Goal: Information Seeking & Learning: Learn about a topic

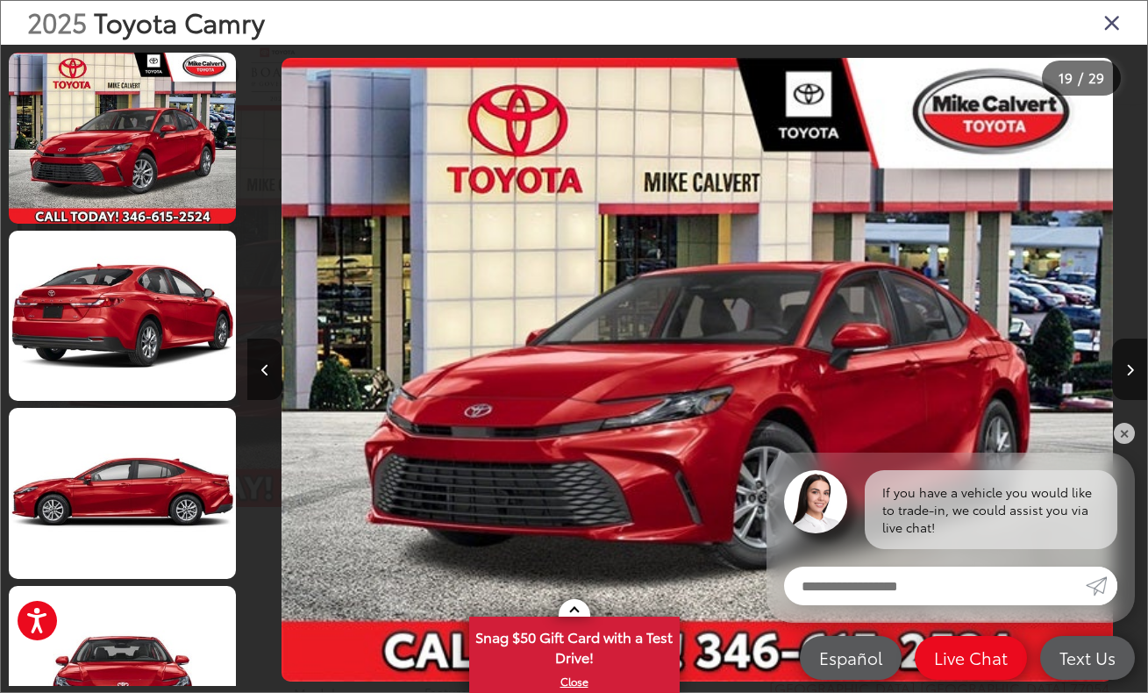
scroll to position [0, 16186]
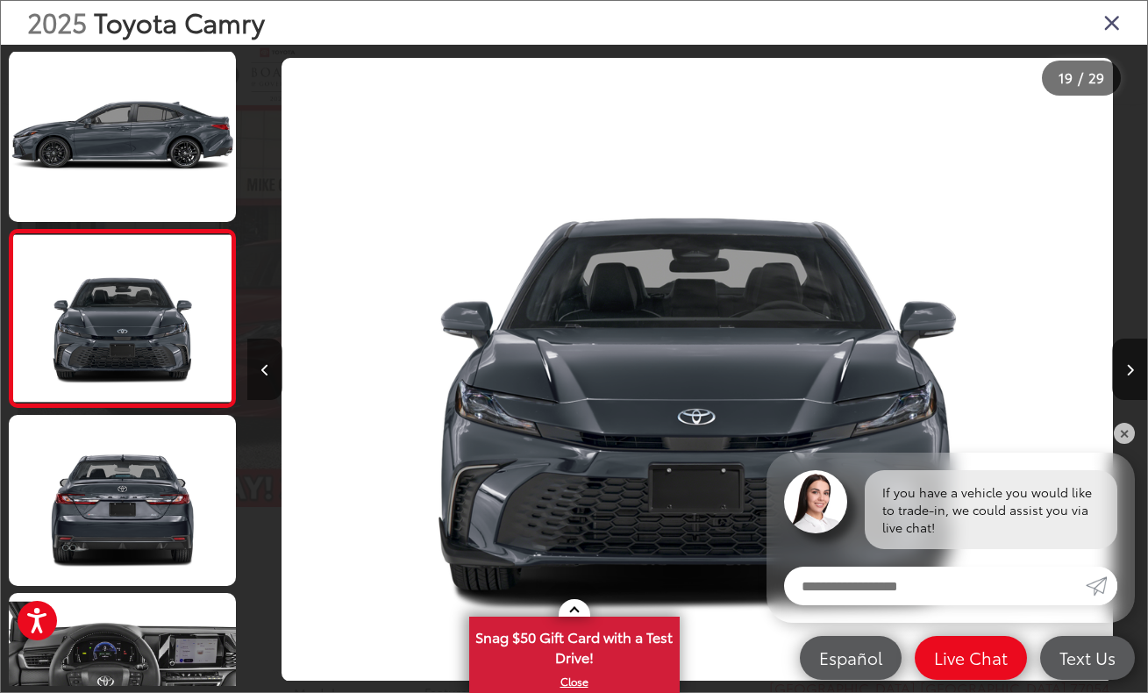
click at [267, 366] on icon "Previous image" at bounding box center [265, 370] width 8 height 12
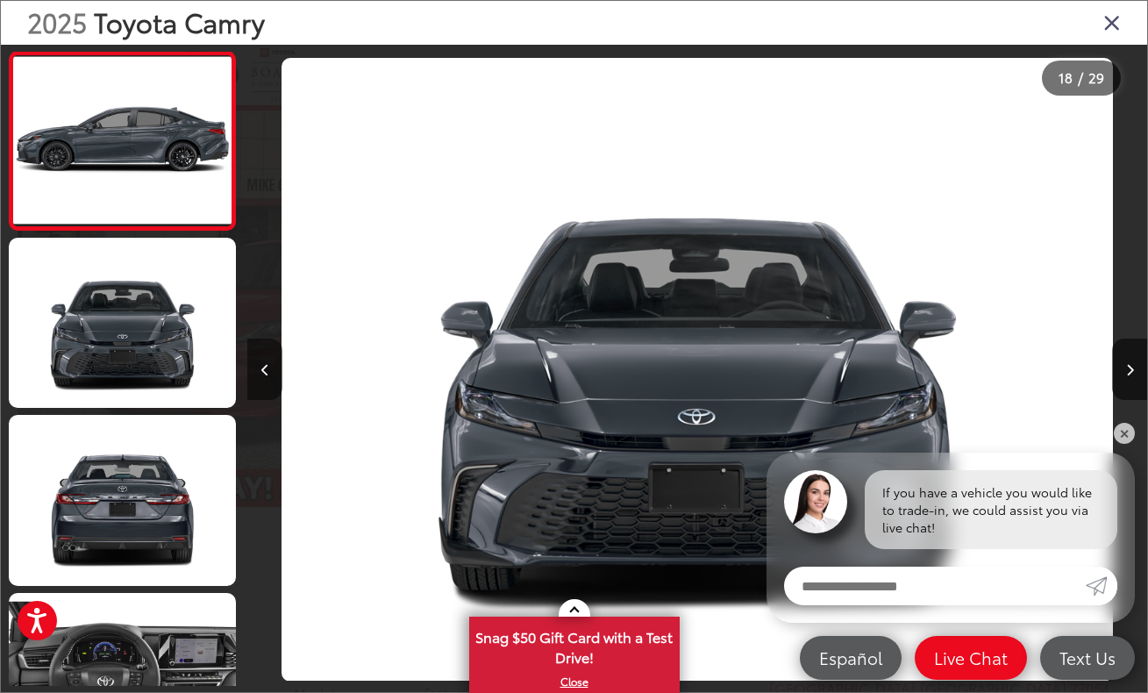
scroll to position [2842, 0]
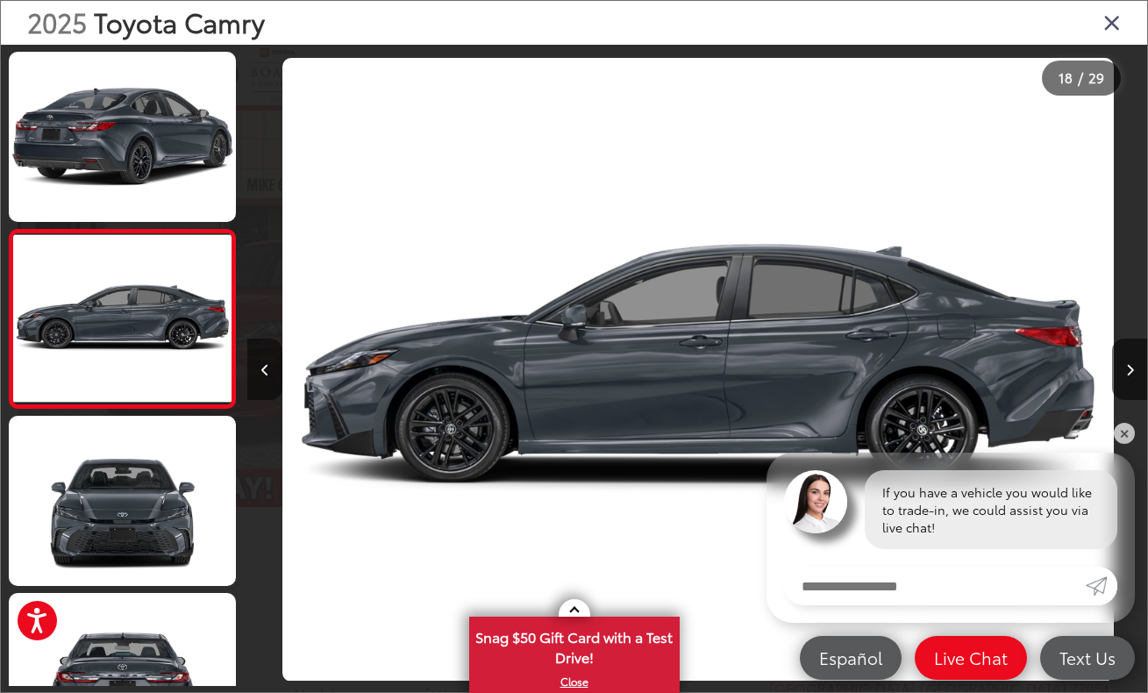
click at [267, 366] on icon "Previous image" at bounding box center [265, 370] width 8 height 12
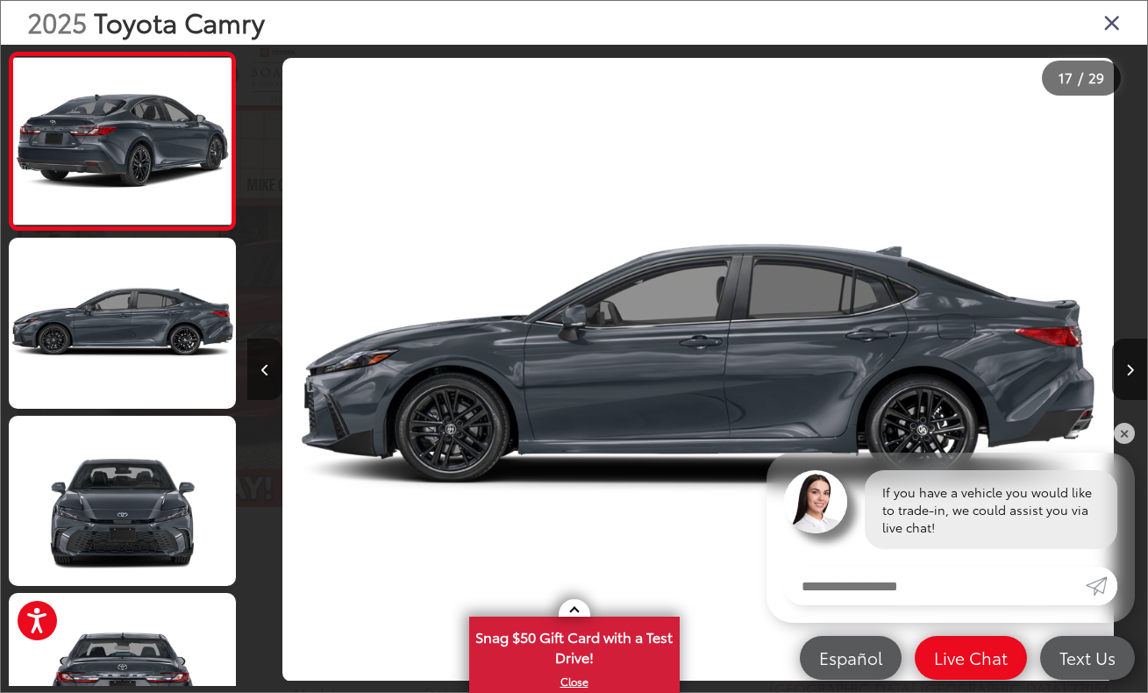
scroll to position [2665, 0]
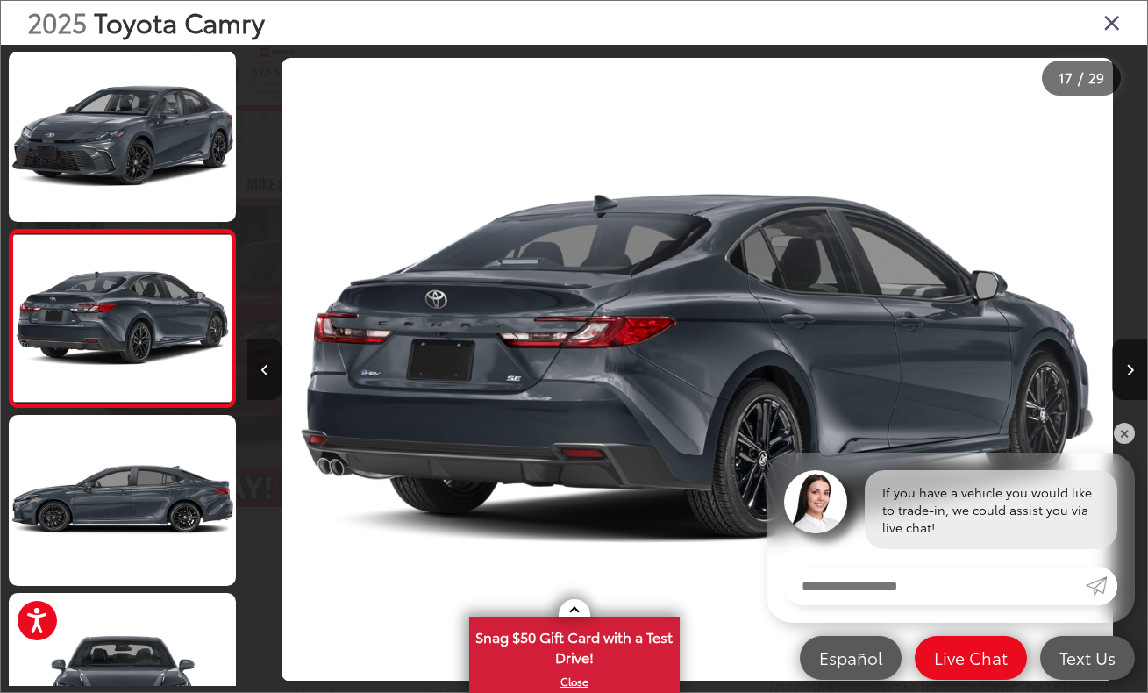
click at [267, 366] on icon "Previous image" at bounding box center [265, 370] width 8 height 12
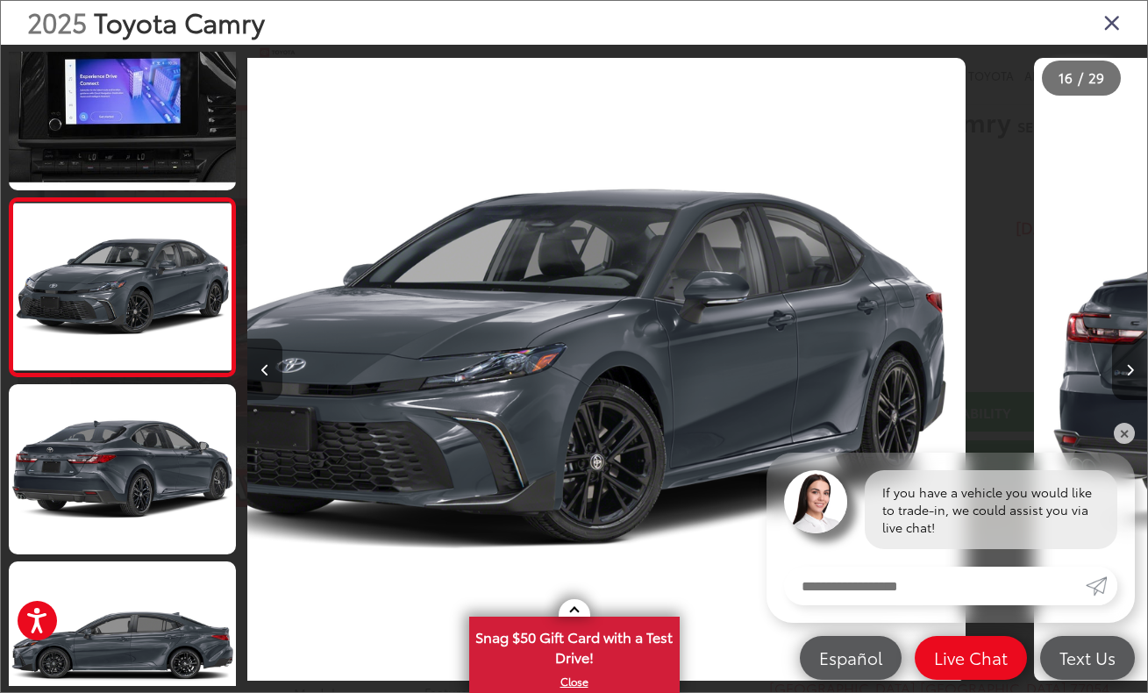
scroll to position [2487, 0]
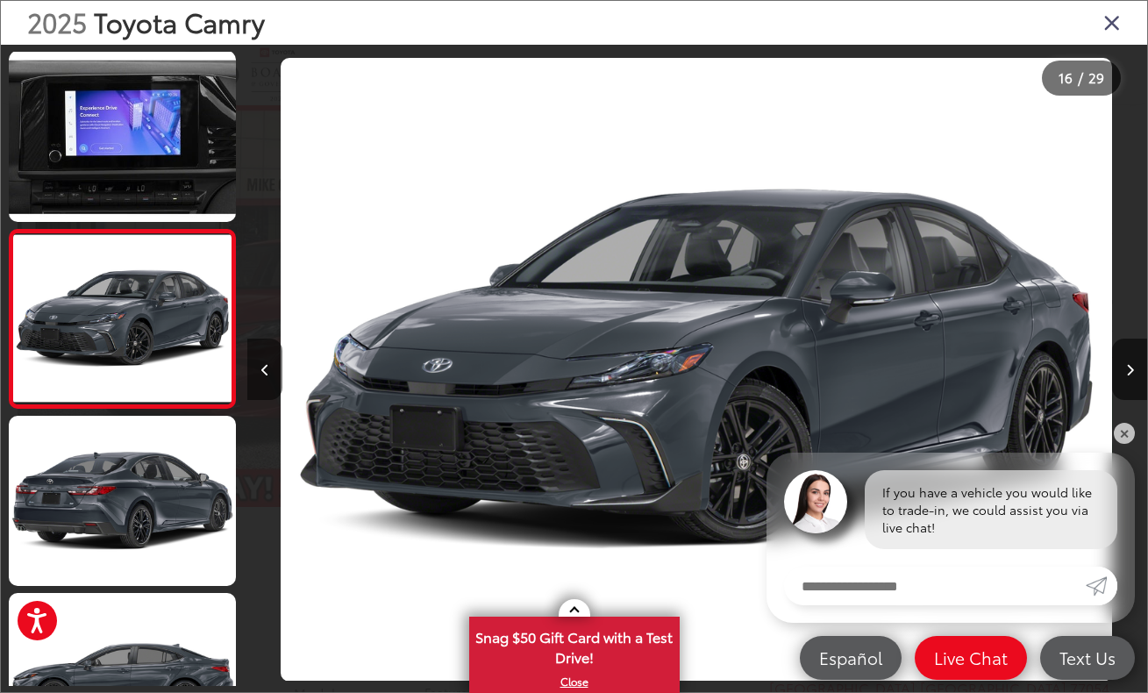
click at [267, 366] on icon "Previous image" at bounding box center [265, 370] width 8 height 12
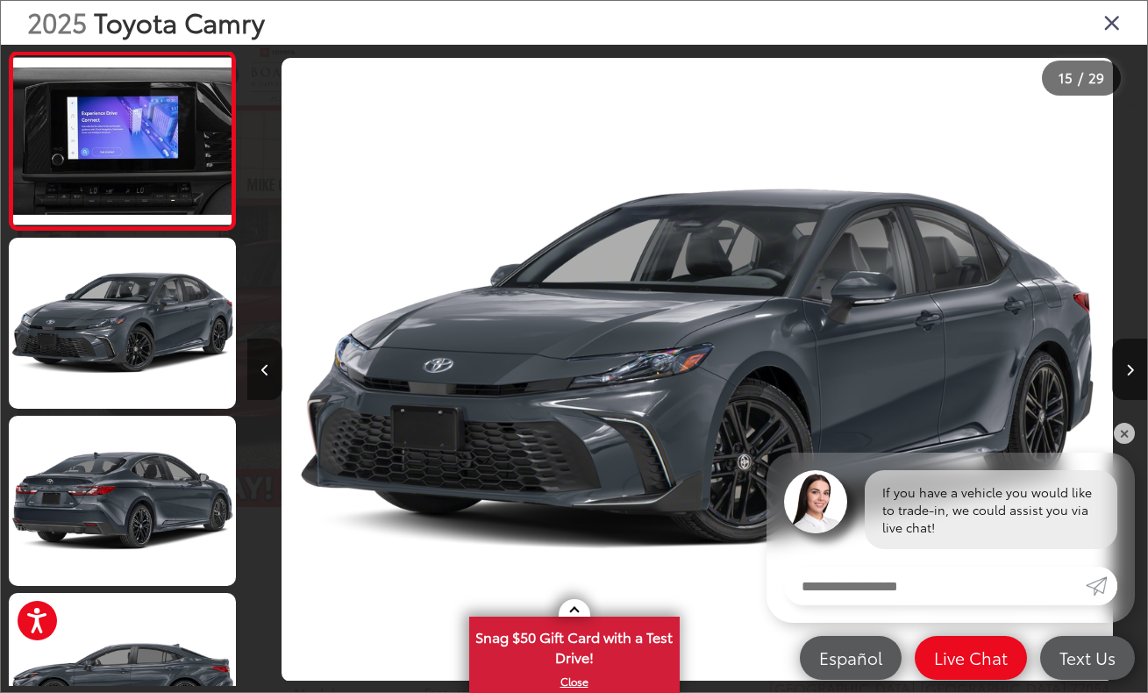
scroll to position [2364, 0]
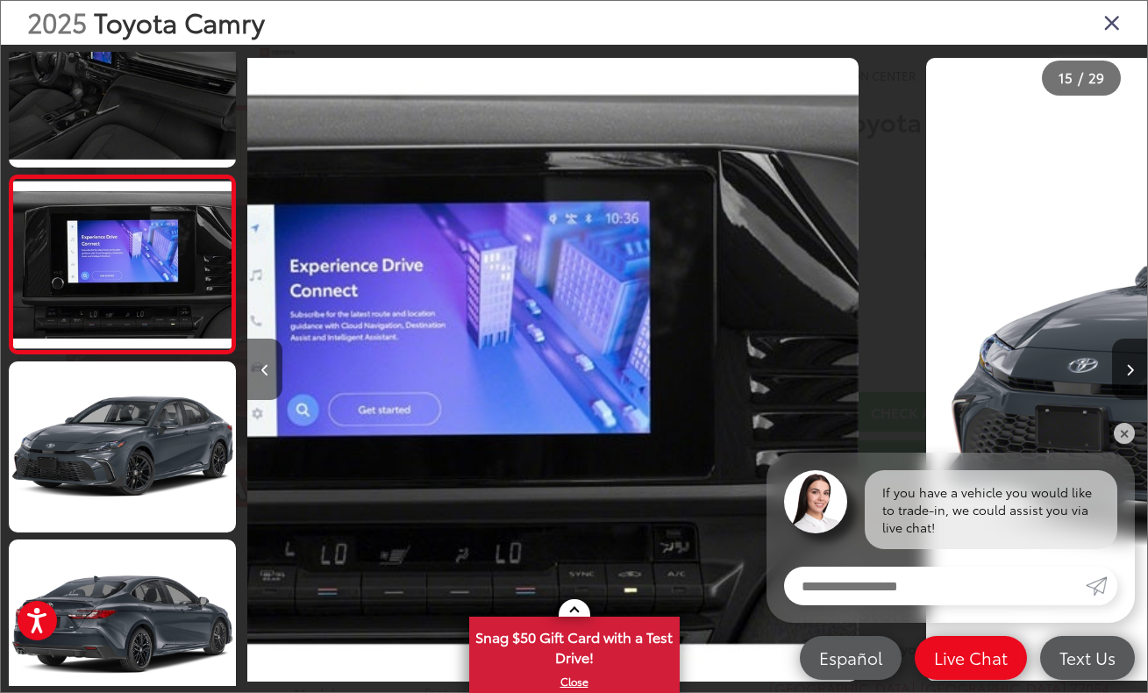
click at [267, 366] on icon "Previous image" at bounding box center [265, 370] width 8 height 12
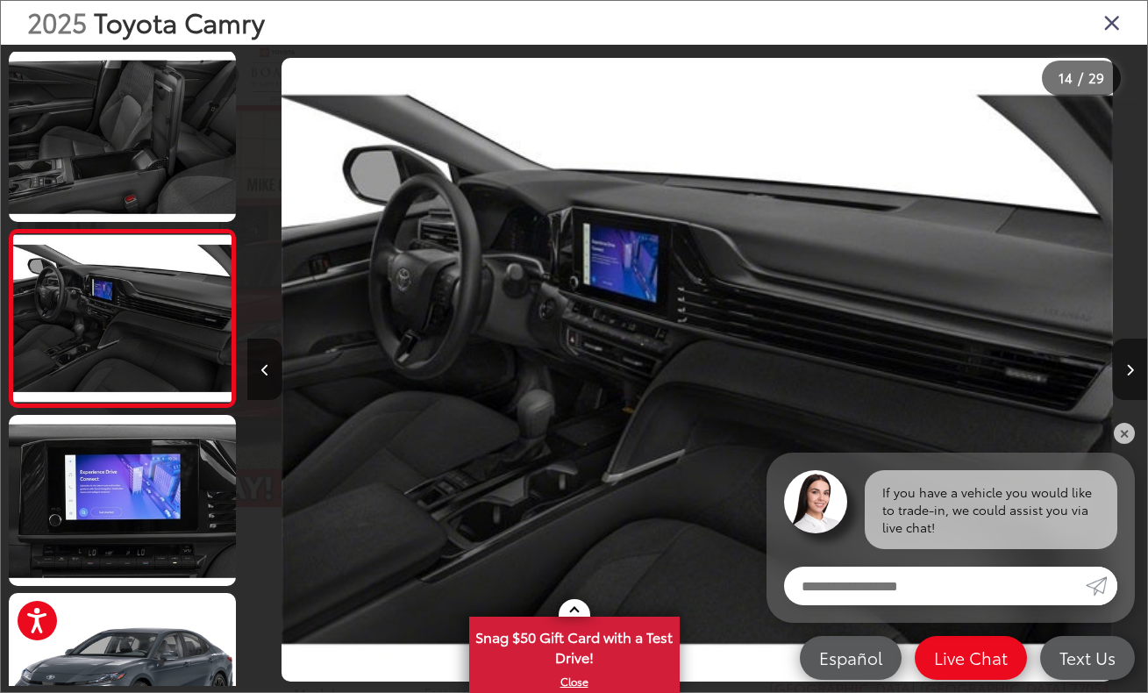
click at [1113, 381] on button "Next image" at bounding box center [1129, 368] width 35 height 61
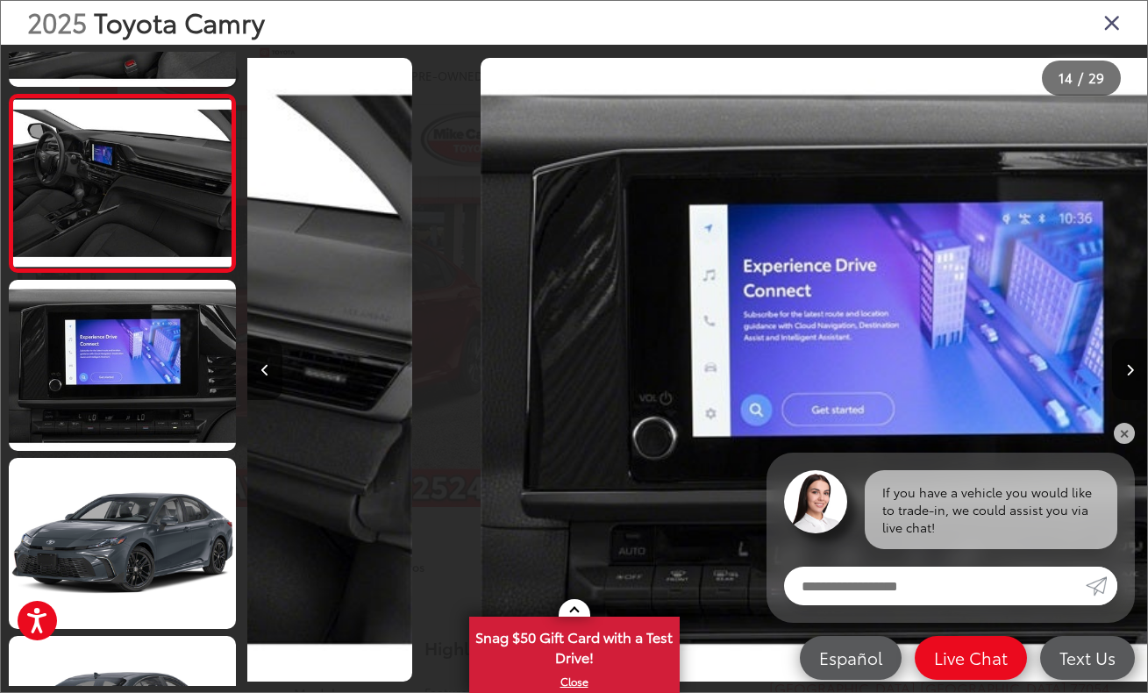
click at [1113, 381] on button "Next image" at bounding box center [1129, 368] width 35 height 61
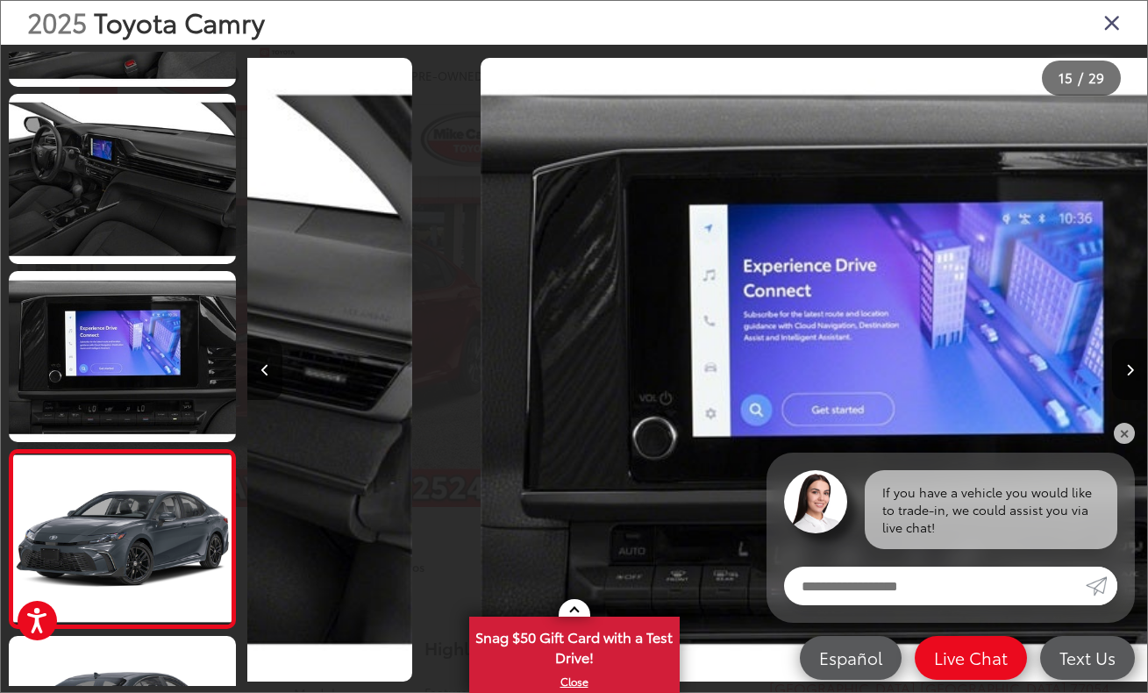
scroll to position [2313, 0]
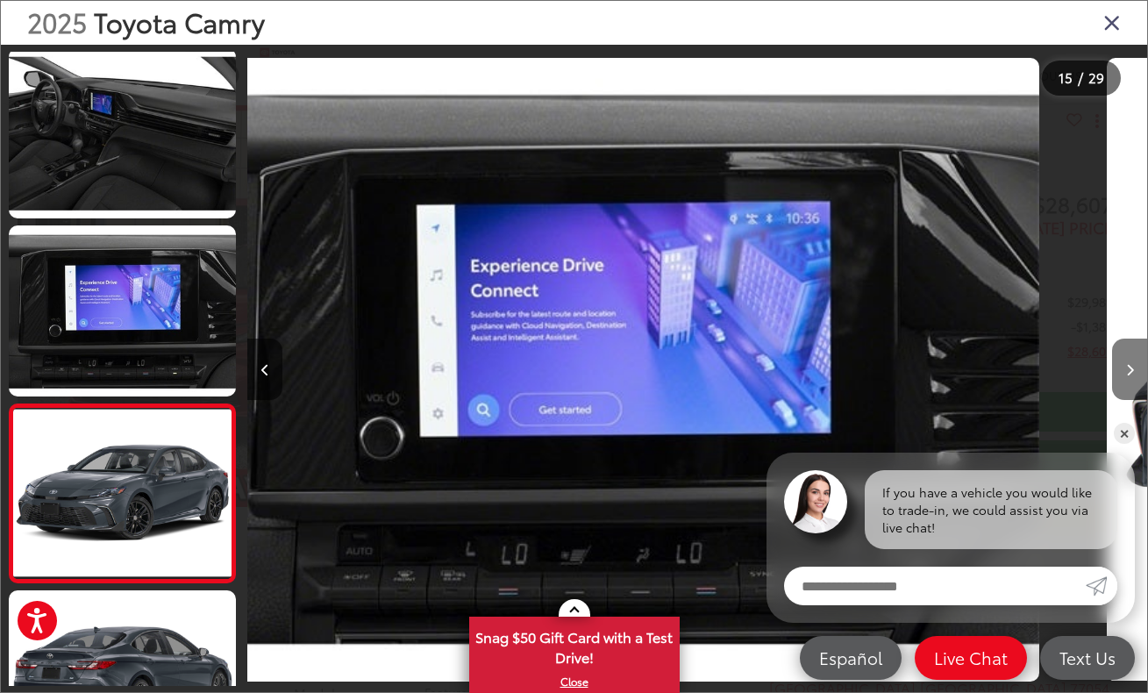
click at [1113, 381] on button "Next image" at bounding box center [1129, 368] width 35 height 61
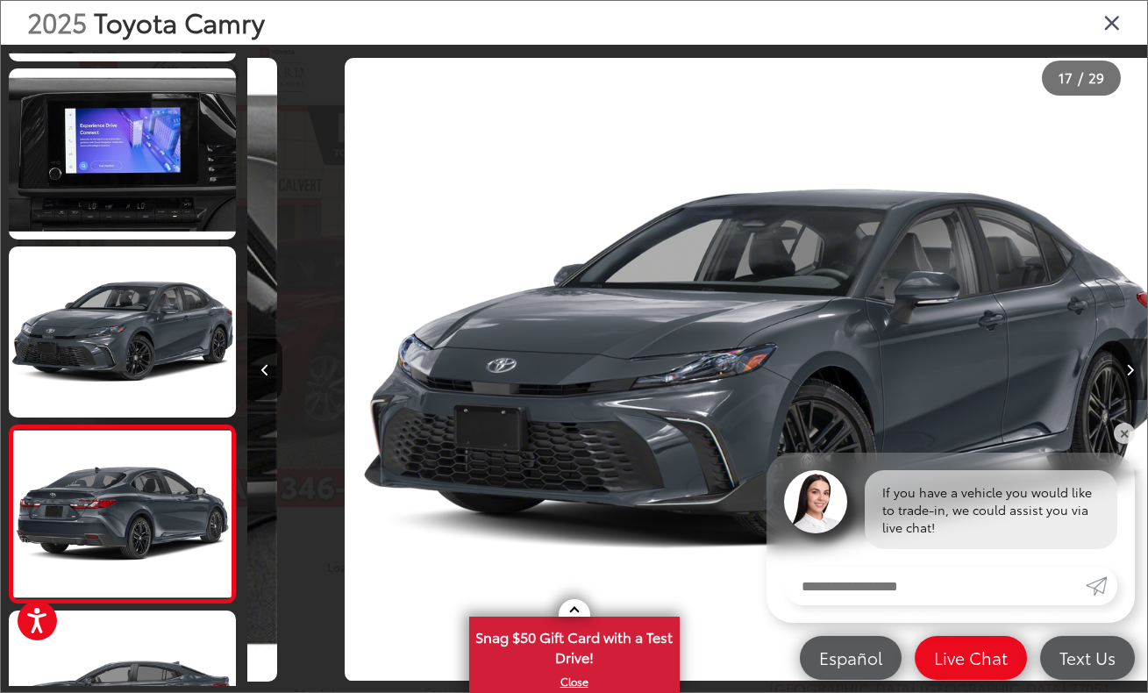
scroll to position [0, 14103]
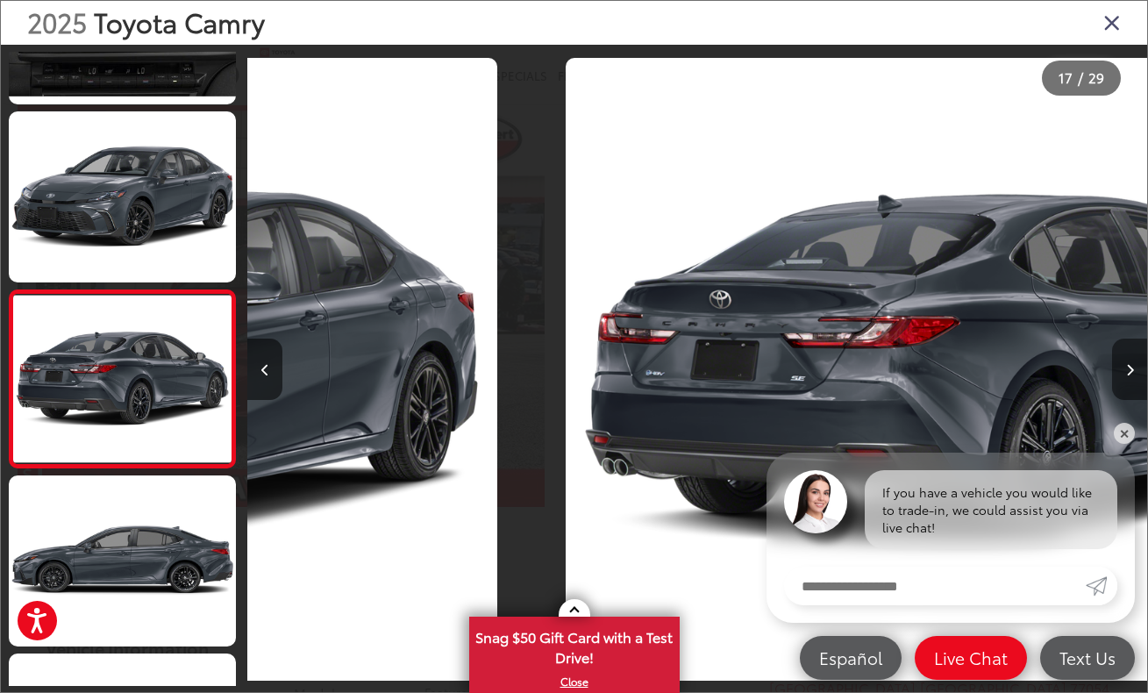
click at [1113, 381] on button "Next image" at bounding box center [1129, 368] width 35 height 61
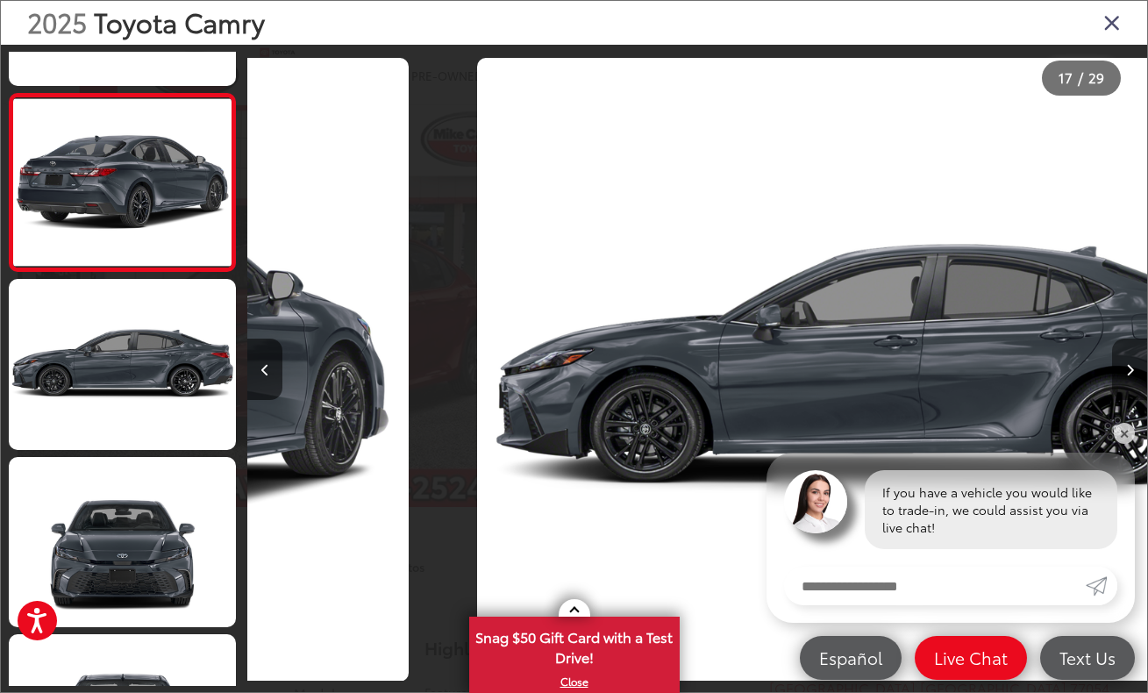
click at [1113, 381] on button "Next image" at bounding box center [1129, 368] width 35 height 61
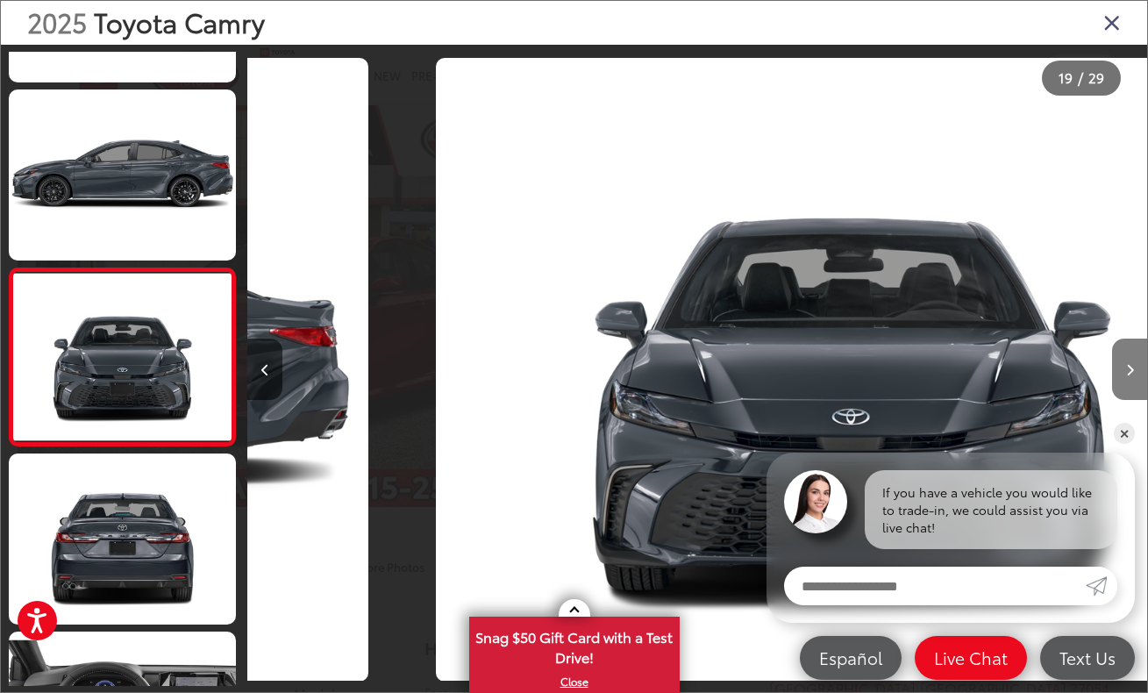
click at [1113, 381] on button "Next image" at bounding box center [1129, 368] width 35 height 61
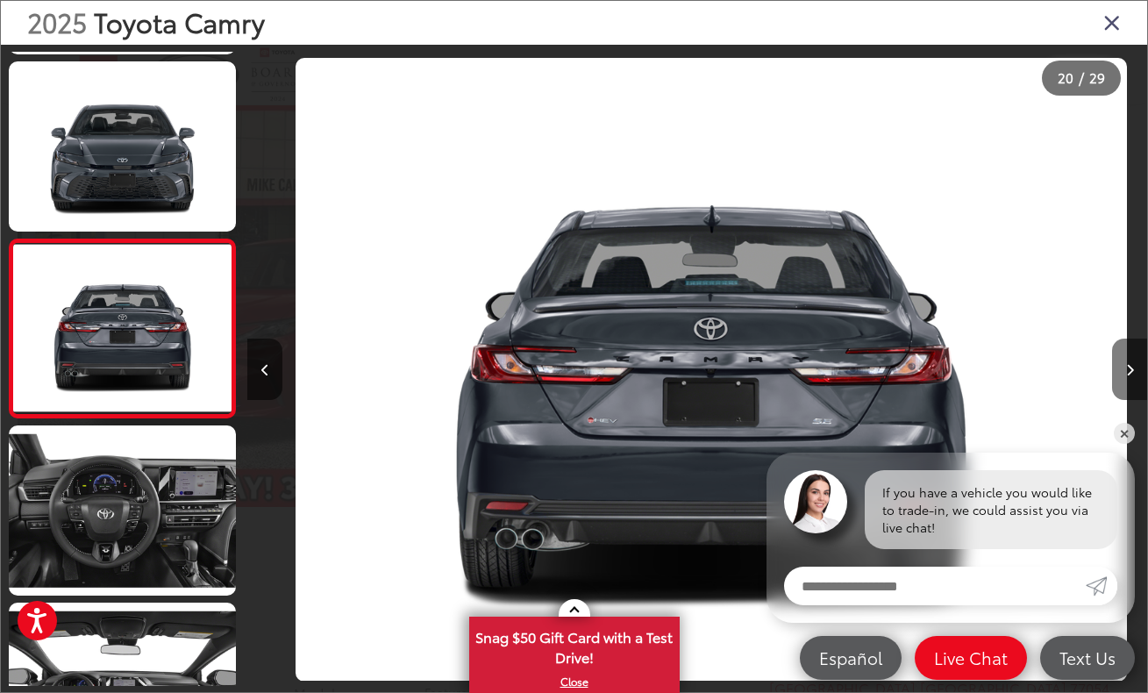
click at [1113, 381] on button "Next image" at bounding box center [1129, 368] width 35 height 61
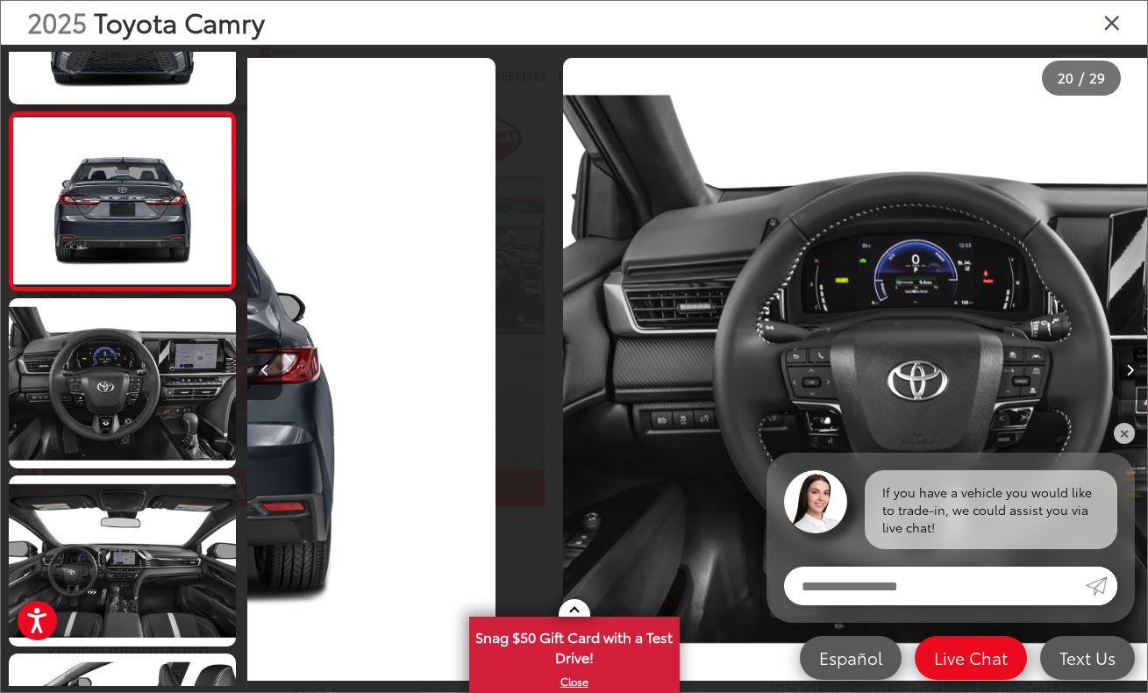
click at [1113, 381] on button "Next image" at bounding box center [1129, 368] width 35 height 61
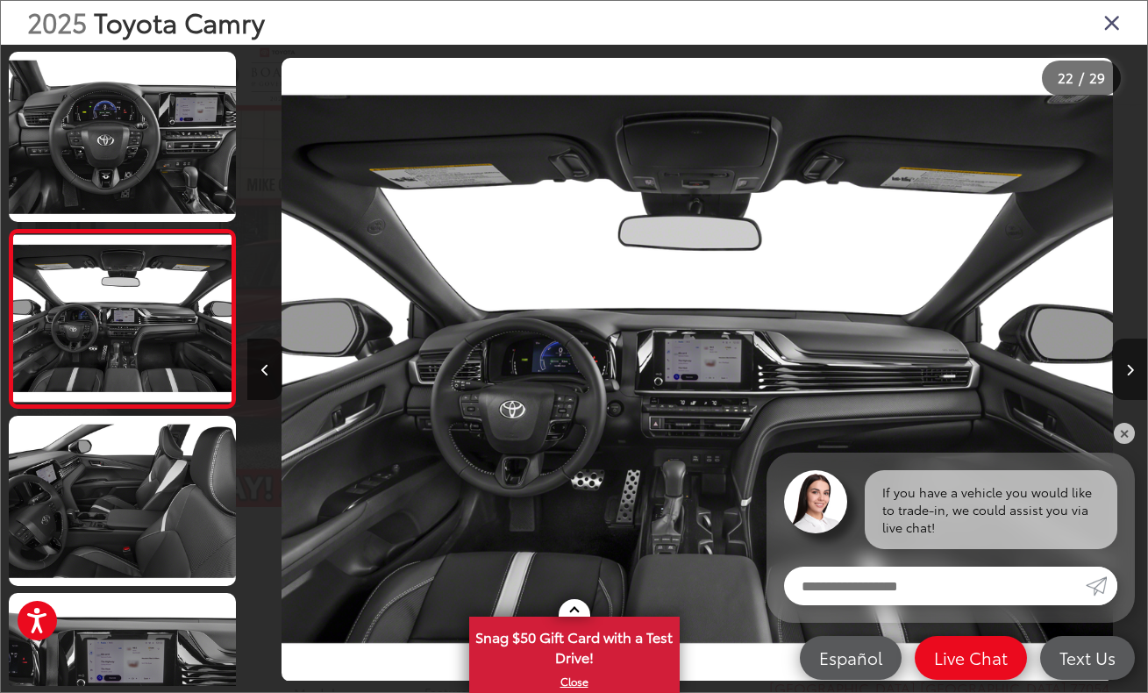
click at [1113, 381] on button "Next image" at bounding box center [1129, 368] width 35 height 61
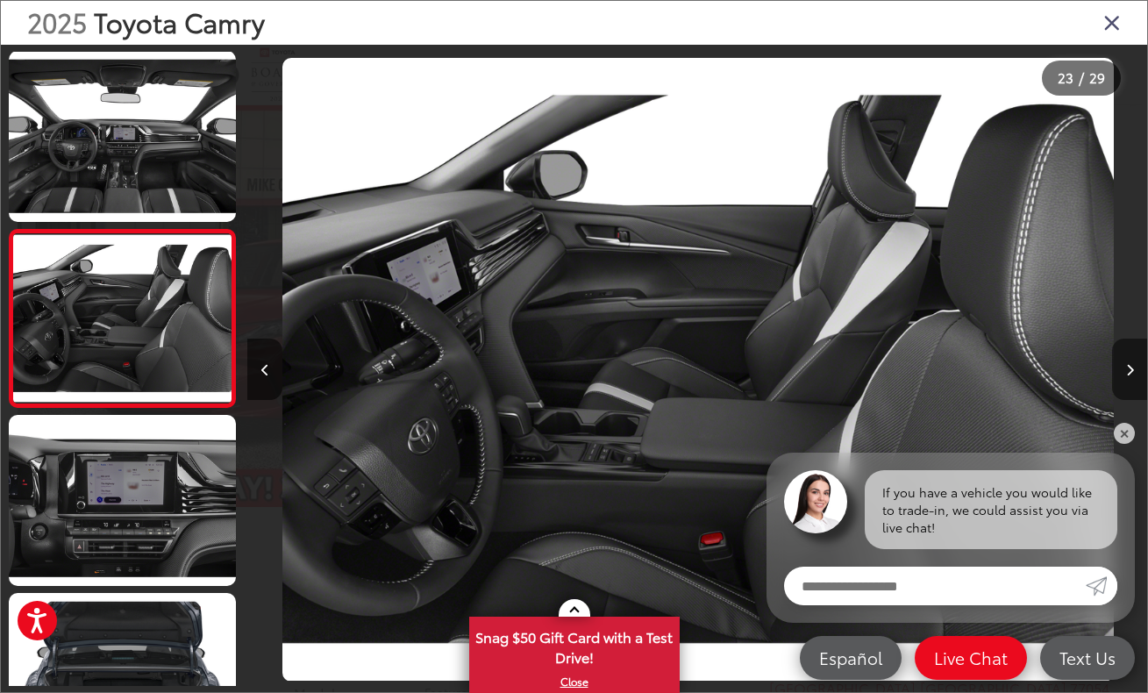
click at [1113, 381] on button "Next image" at bounding box center [1129, 368] width 35 height 61
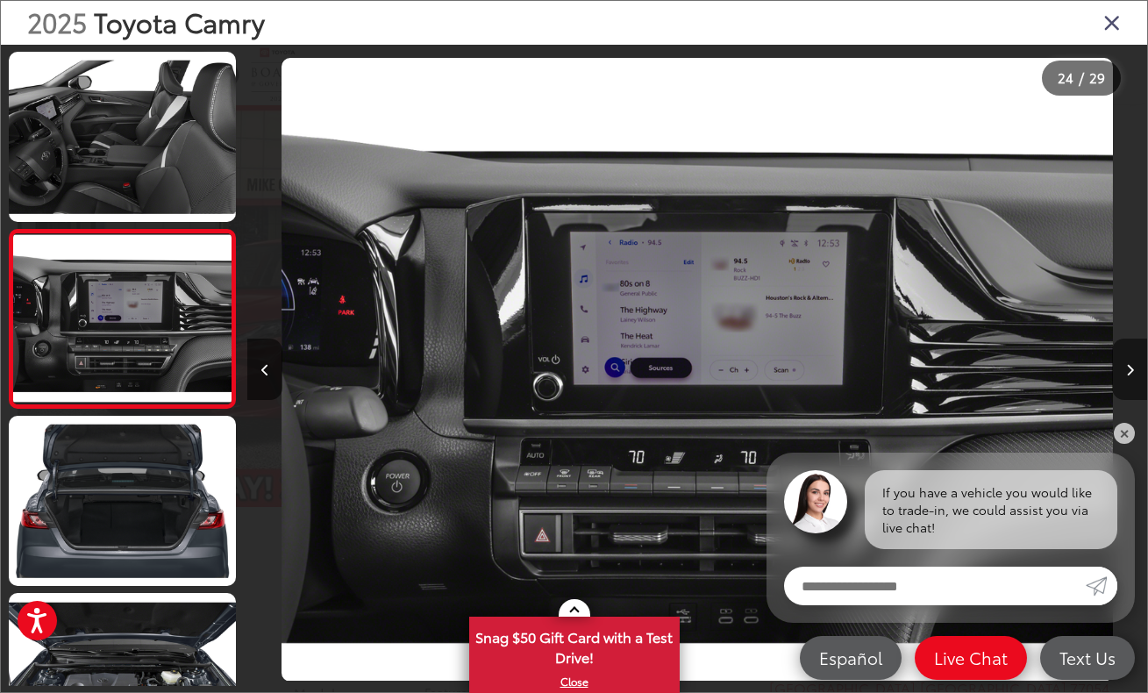
click at [1113, 381] on button "Next image" at bounding box center [1129, 368] width 35 height 61
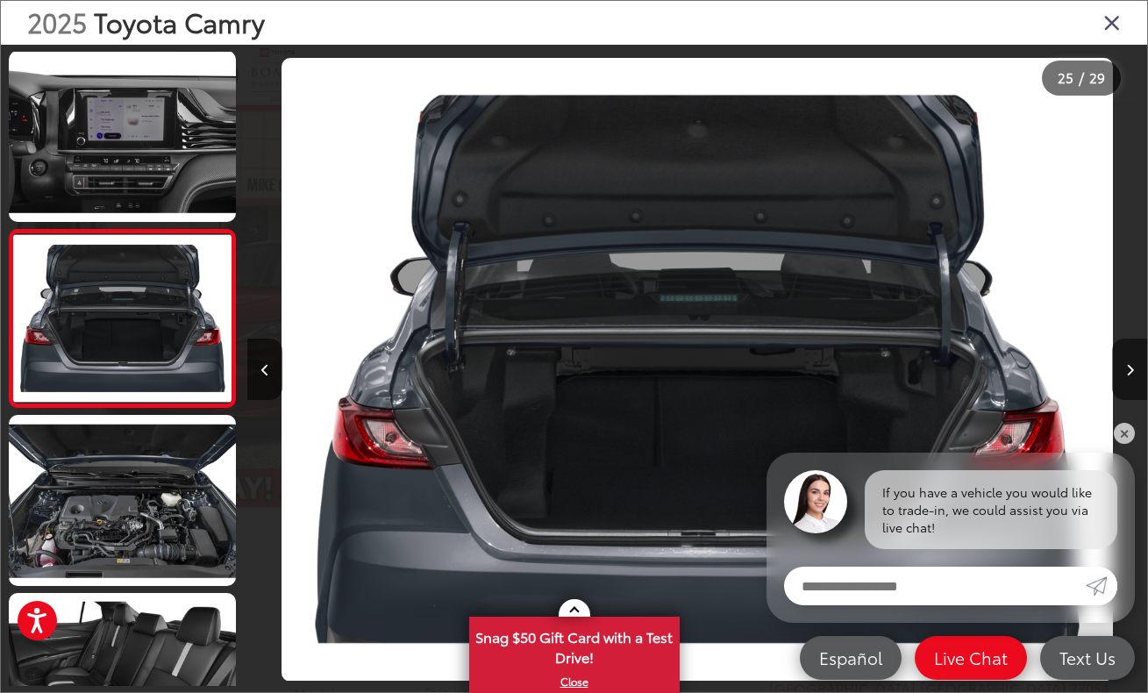
click at [1113, 381] on button "Next image" at bounding box center [1129, 368] width 35 height 61
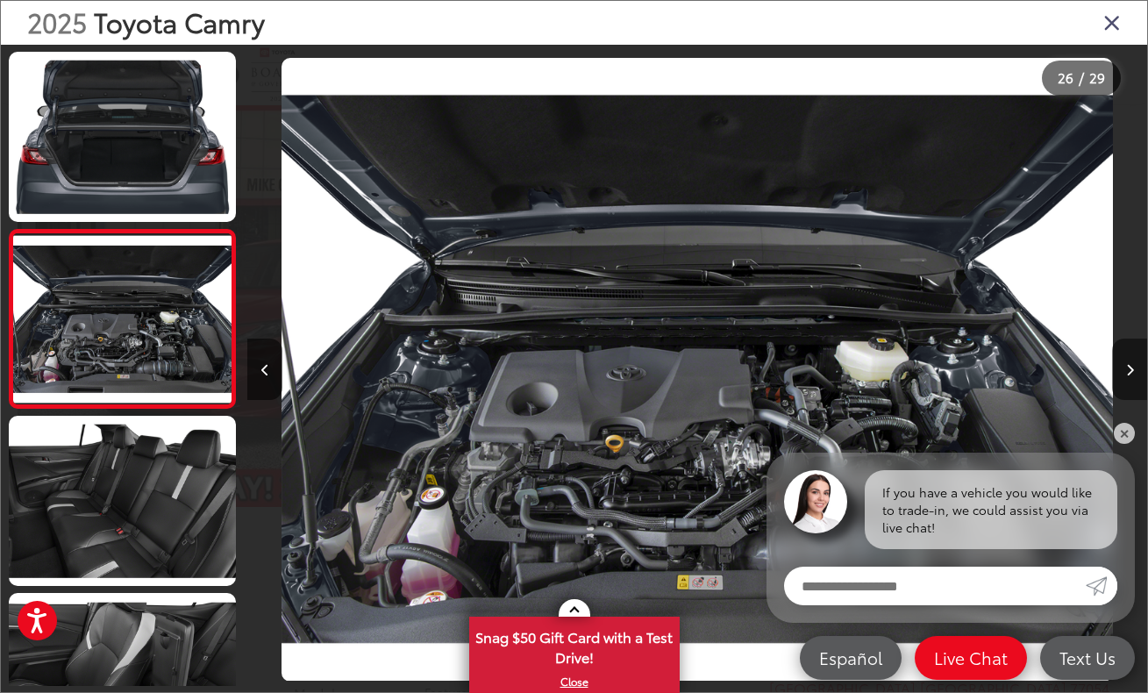
click at [1113, 381] on button "Next image" at bounding box center [1129, 368] width 35 height 61
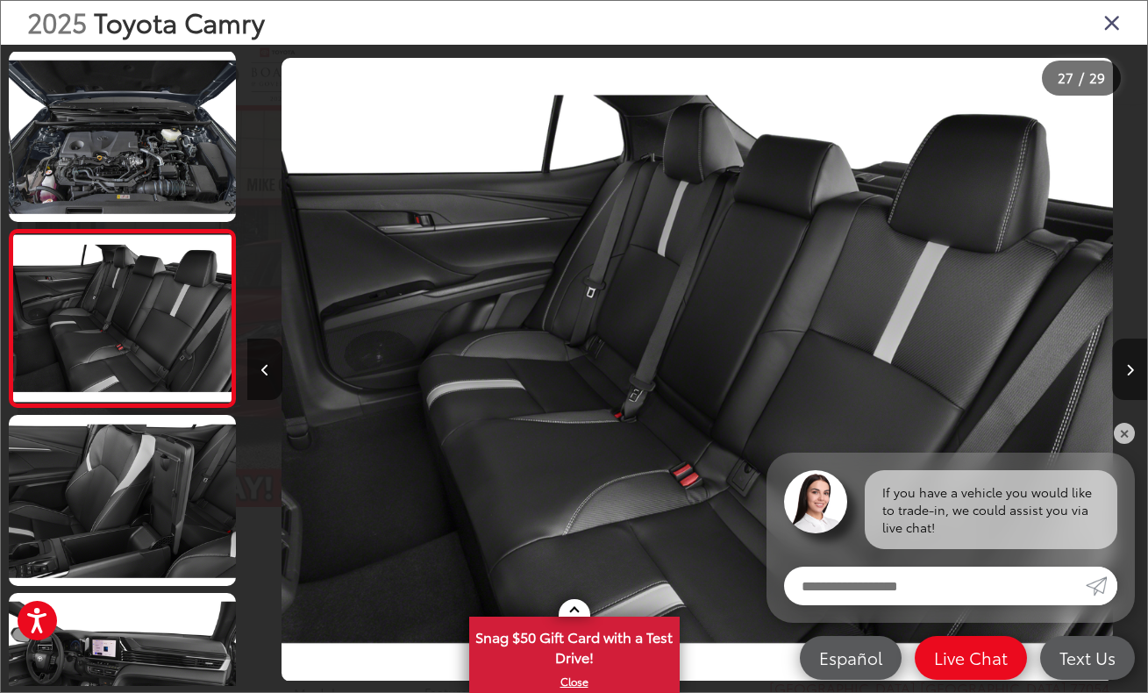
click at [1113, 381] on button "Next image" at bounding box center [1129, 368] width 35 height 61
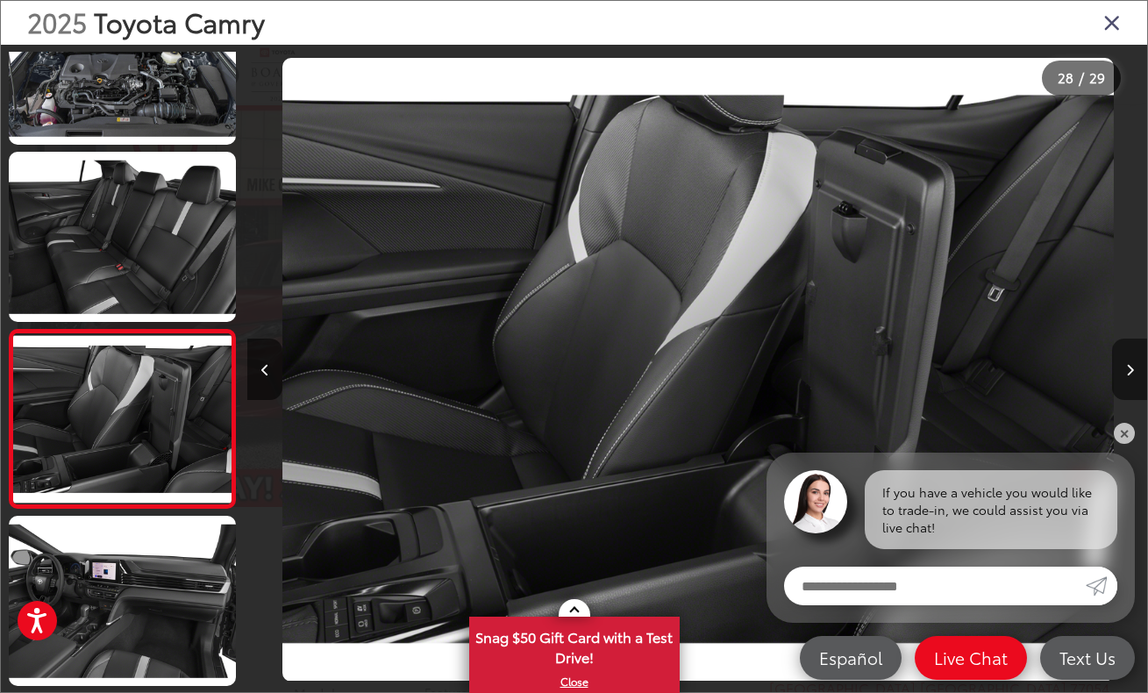
click at [1113, 381] on button "Next image" at bounding box center [1129, 368] width 35 height 61
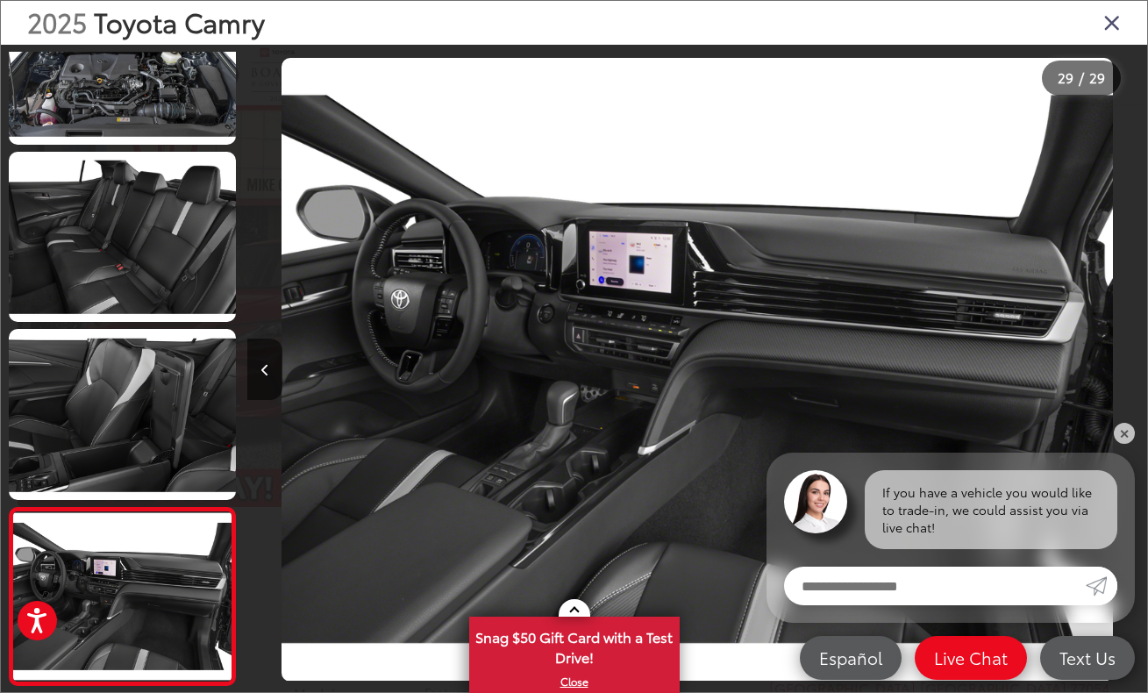
click at [1113, 381] on div at bounding box center [1034, 369] width 224 height 649
click at [1116, 11] on icon "Close gallery" at bounding box center [1112, 22] width 18 height 23
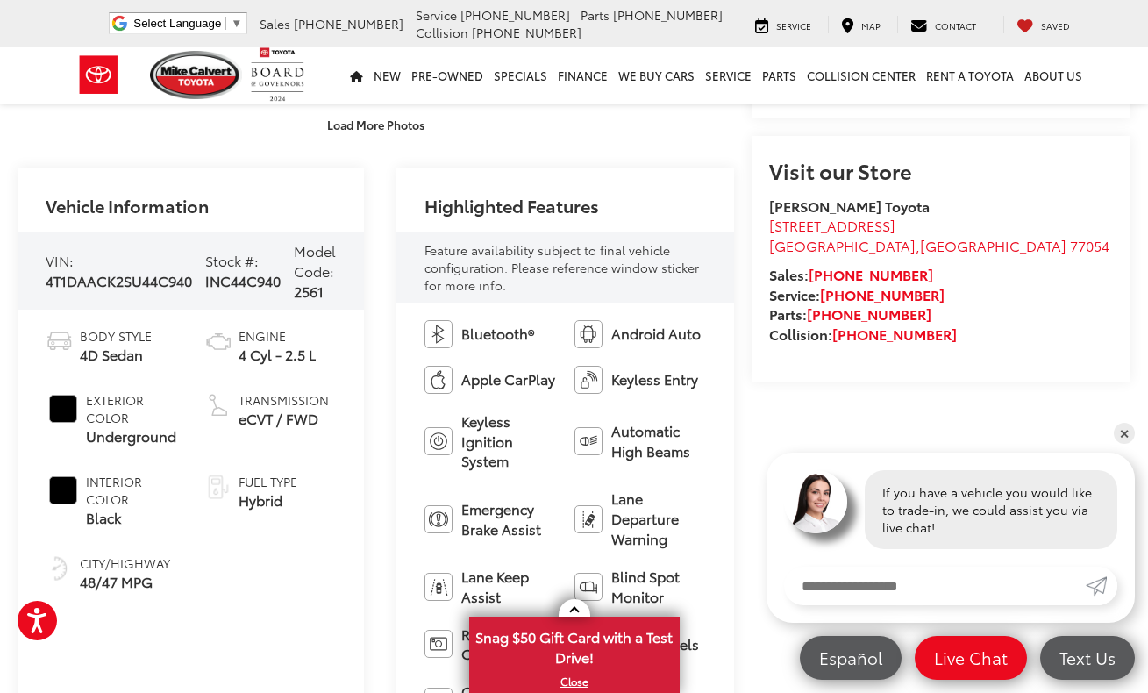
drag, startPoint x: 196, startPoint y: 452, endPoint x: 46, endPoint y: 406, distance: 157.0
click at [46, 406] on ul "Body Style 4D Sedan Exterior Color Underground Interior Color Black City/Highwa…" at bounding box center [191, 459] width 290 height 264
copy li "Exterior Color Underground"
click at [210, 439] on div at bounding box center [218, 418] width 28 height 55
